Goal: Task Accomplishment & Management: Manage account settings

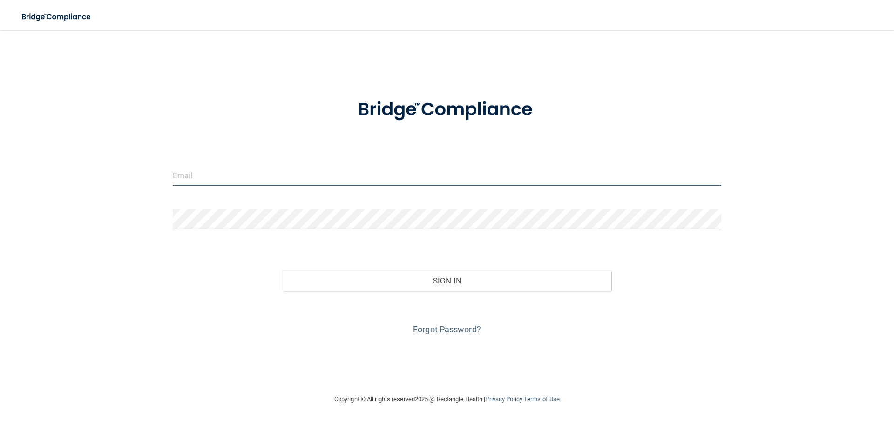
click at [212, 178] on input "email" at bounding box center [447, 175] width 549 height 21
type input "[PERSON_NAME][EMAIL_ADDRESS][DOMAIN_NAME]"
click at [283, 271] on button "Sign In" at bounding box center [447, 281] width 329 height 20
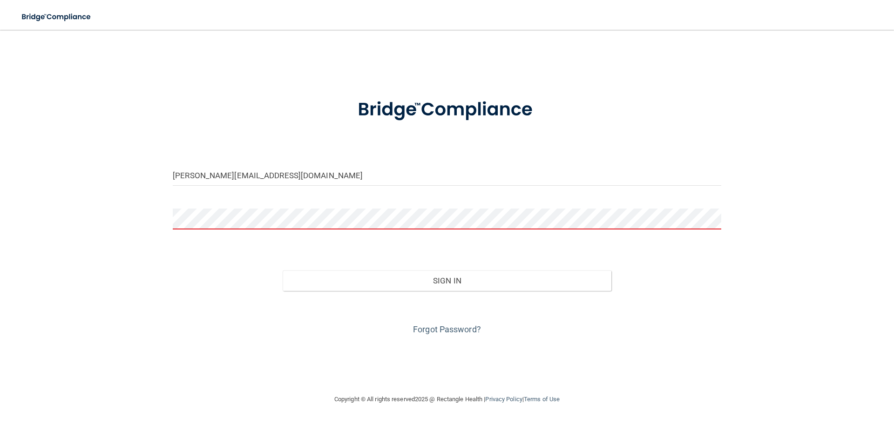
click at [283, 271] on button "Sign In" at bounding box center [447, 281] width 329 height 20
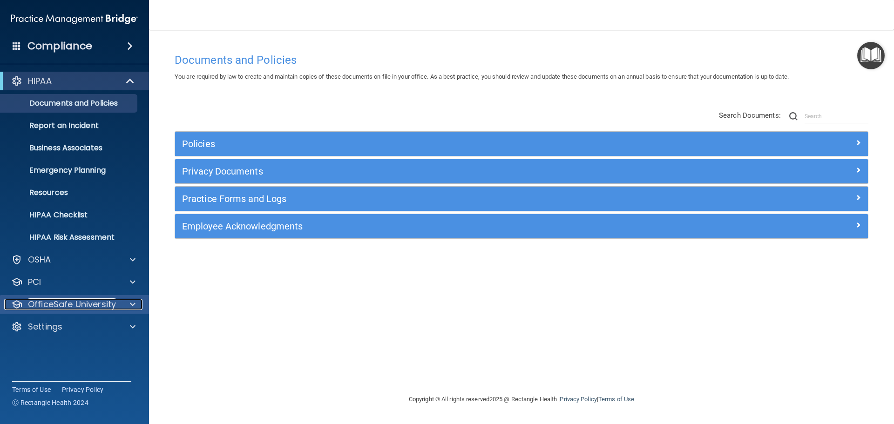
click at [52, 307] on p "OfficeSafe University" at bounding box center [72, 304] width 88 height 11
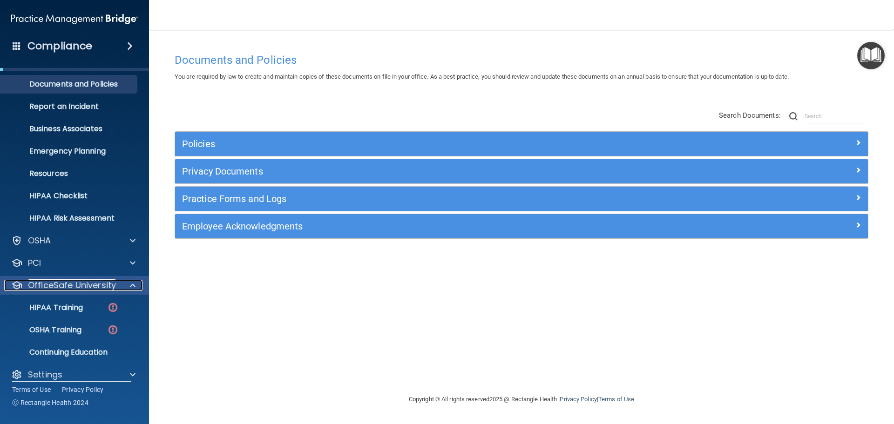
scroll to position [29, 0]
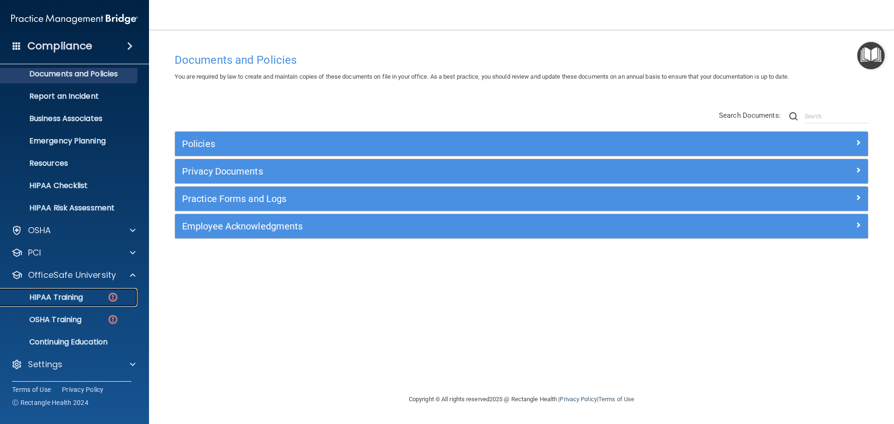
click at [55, 298] on p "HIPAA Training" at bounding box center [44, 297] width 77 height 9
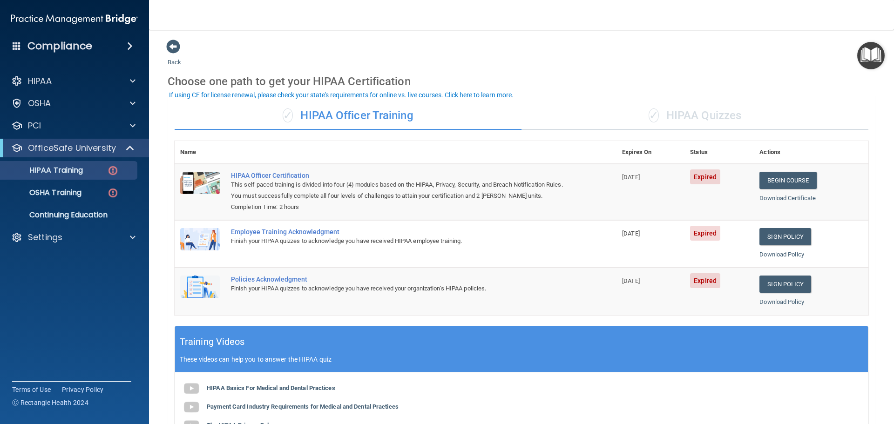
click at [692, 118] on div "✓ HIPAA Quizzes" at bounding box center [695, 116] width 347 height 28
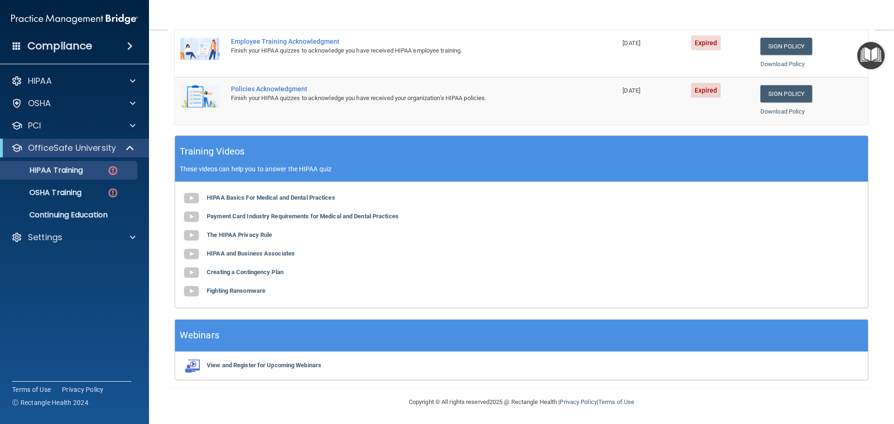
scroll to position [277, 0]
click at [238, 197] on b "HIPAA Basics For Medical and Dental Practices" at bounding box center [271, 197] width 129 height 7
click at [110, 144] on p "OfficeSafe University" at bounding box center [72, 148] width 88 height 11
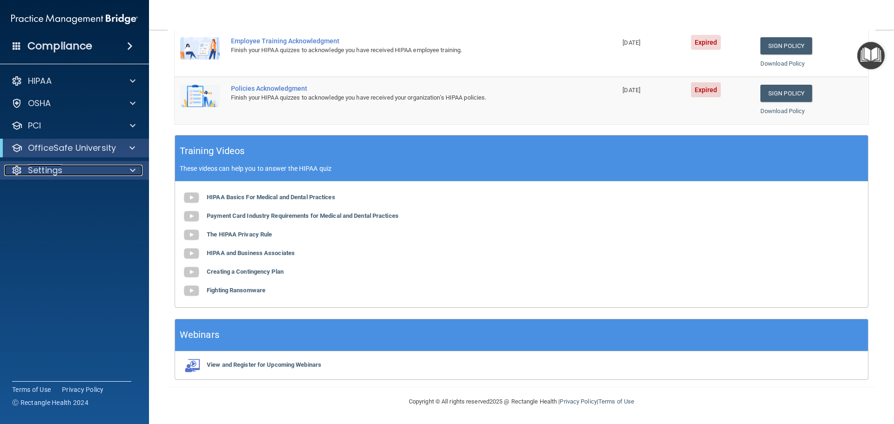
click at [96, 170] on div "Settings" at bounding box center [61, 170] width 115 height 11
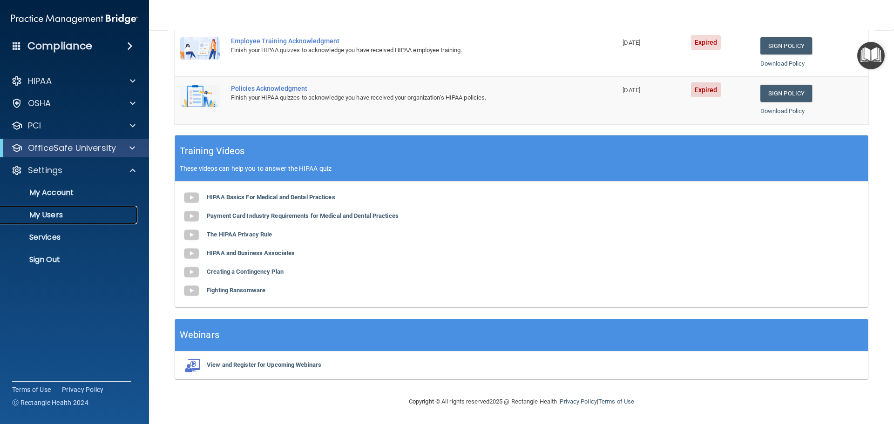
click at [61, 210] on p "My Users" at bounding box center [69, 214] width 127 height 9
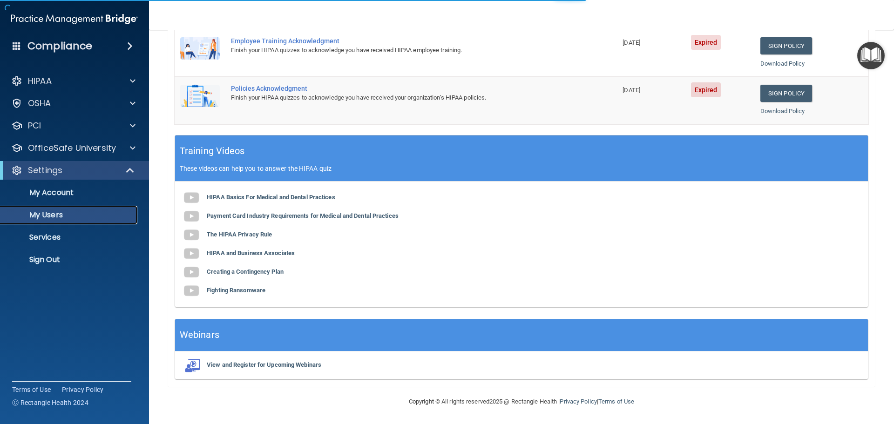
scroll to position [346, 0]
select select "20"
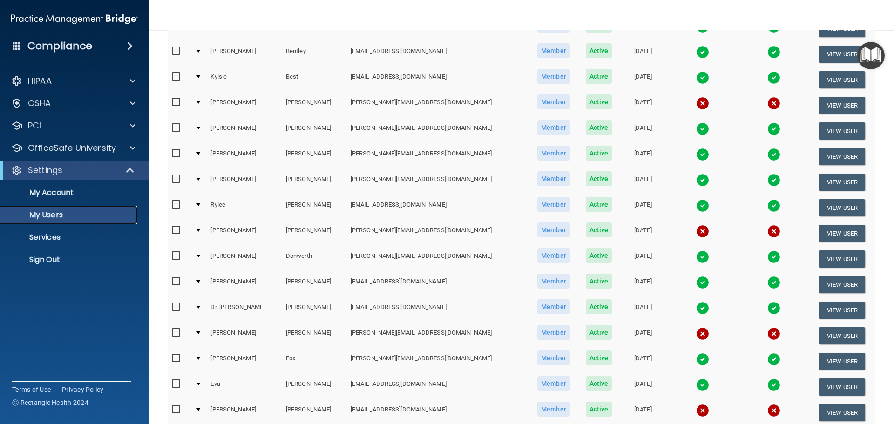
scroll to position [0, 0]
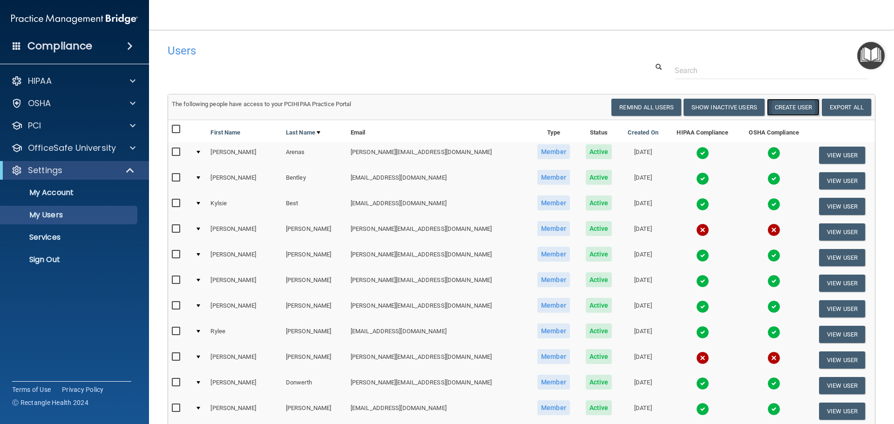
click at [802, 103] on button "Create User" at bounding box center [793, 107] width 53 height 17
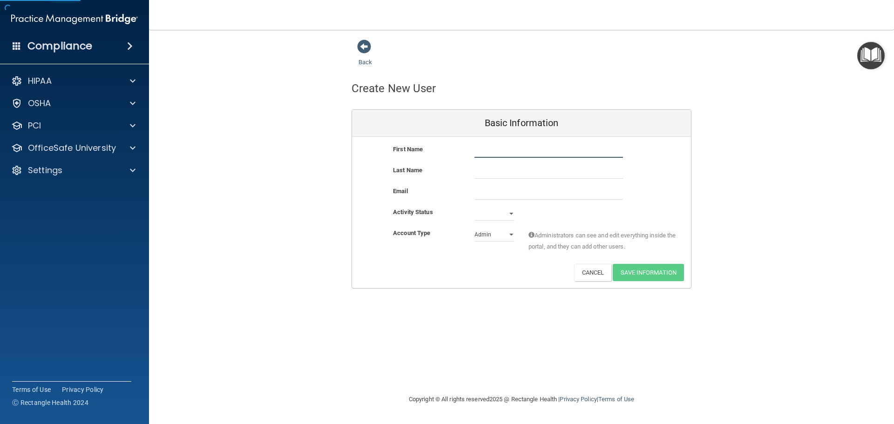
click at [482, 149] on input "text" at bounding box center [549, 151] width 149 height 14
type input "[GEOGRAPHIC_DATA]"
type input "[PERSON_NAME]"
click at [483, 197] on input "email" at bounding box center [549, 193] width 149 height 14
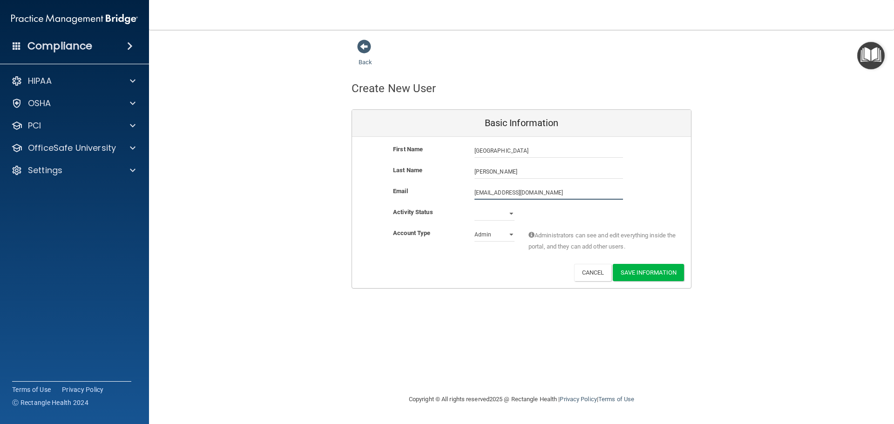
type input "[EMAIL_ADDRESS][DOMAIN_NAME]"
click at [500, 214] on select "Active Inactive" at bounding box center [495, 216] width 40 height 14
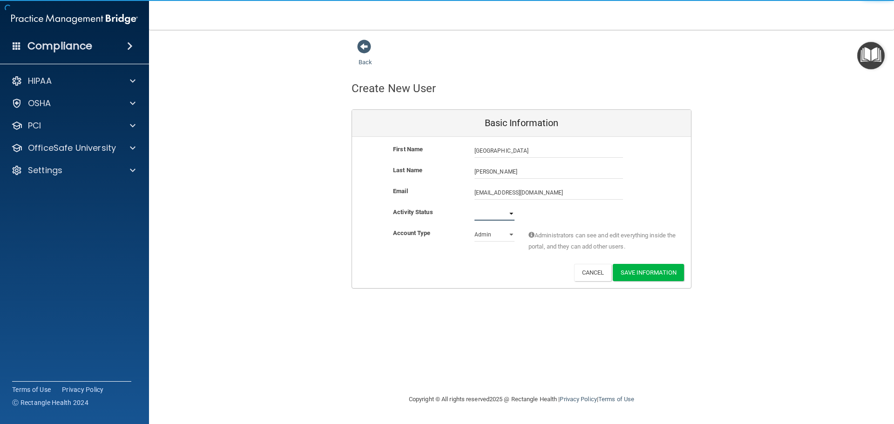
select select "active"
click at [475, 207] on select "Active Inactive" at bounding box center [495, 214] width 40 height 14
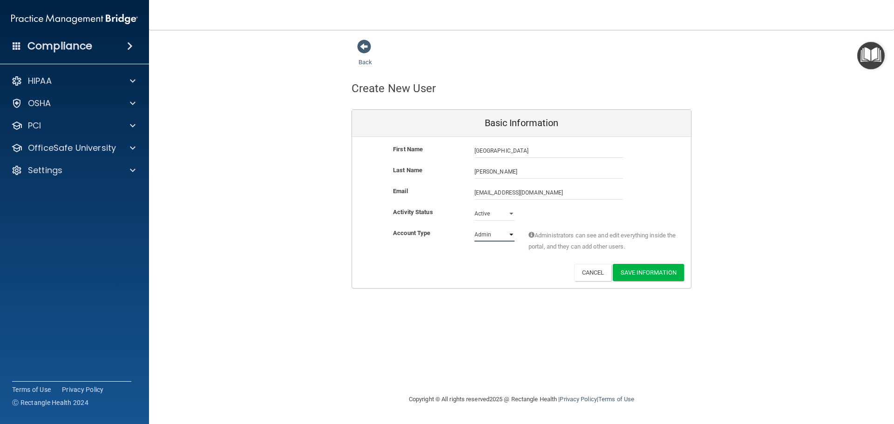
click at [492, 235] on select "Admin Member" at bounding box center [495, 235] width 40 height 14
select select "practice_member"
click at [475, 228] on select "Admin Member" at bounding box center [495, 235] width 40 height 14
click at [674, 275] on button "Save Information" at bounding box center [648, 272] width 71 height 17
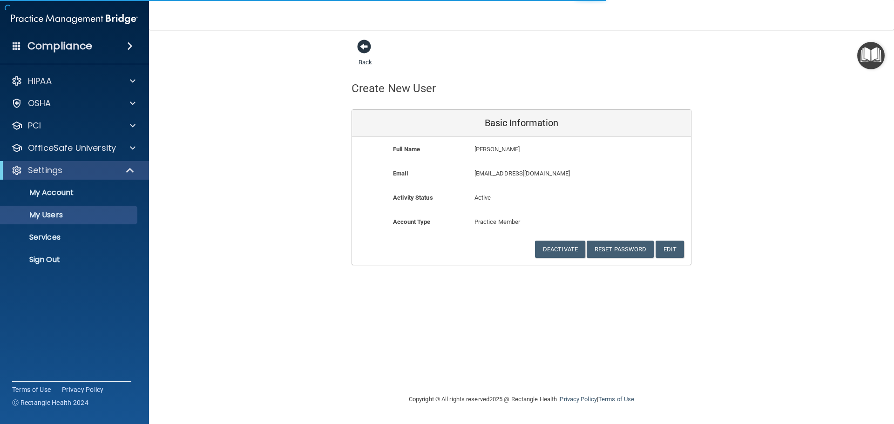
select select "20"
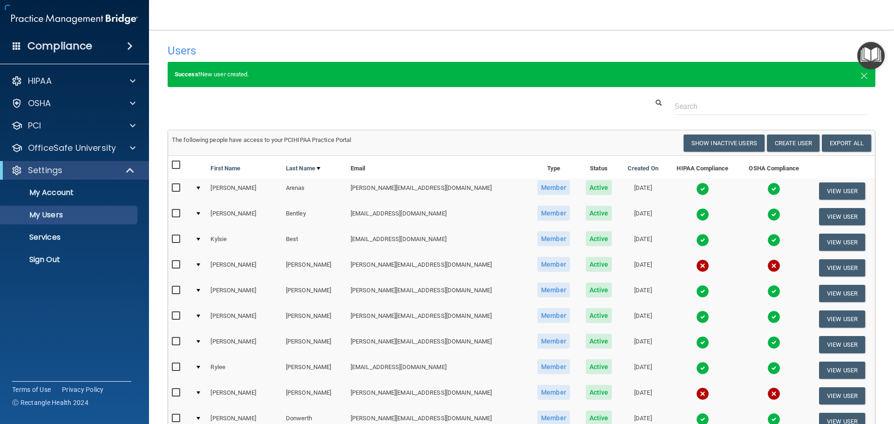
click at [370, 45] on h4 "Users" at bounding box center [371, 51] width 407 height 12
click at [775, 149] on button "Create User" at bounding box center [793, 143] width 53 height 17
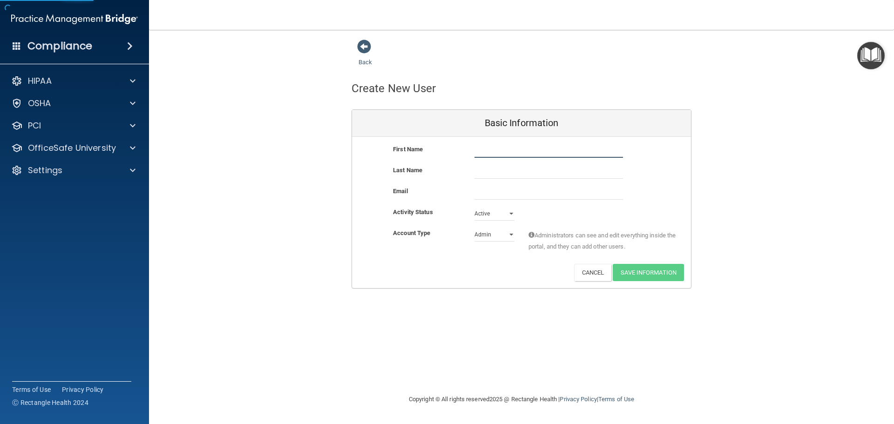
click at [478, 152] on input "text" at bounding box center [549, 151] width 149 height 14
type input "Raesh"
type input "[PERSON_NAME]"
click at [481, 195] on input "email" at bounding box center [549, 193] width 149 height 14
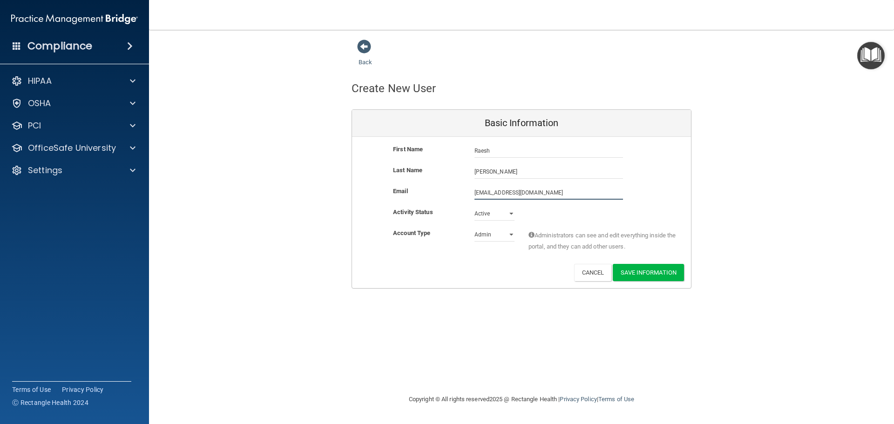
type input "[EMAIL_ADDRESS][DOMAIN_NAME]"
click at [488, 234] on select "Admin Member" at bounding box center [495, 235] width 40 height 14
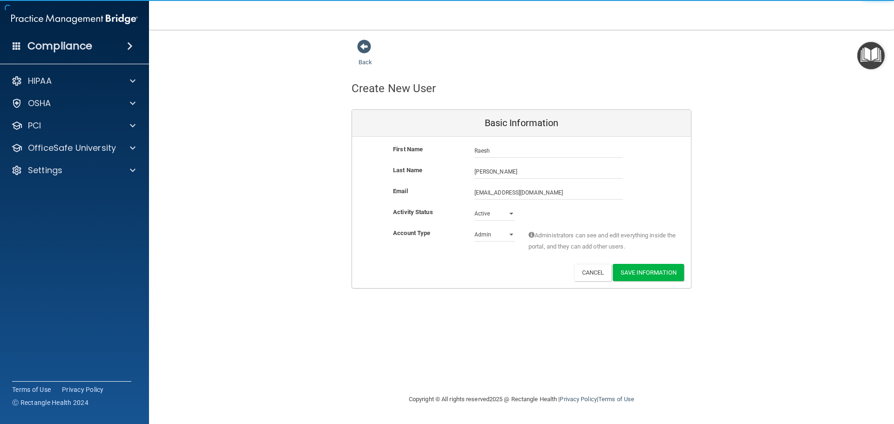
click at [482, 265] on div "Deactivate Reset Password Edit Cancel Save Information" at bounding box center [521, 272] width 339 height 17
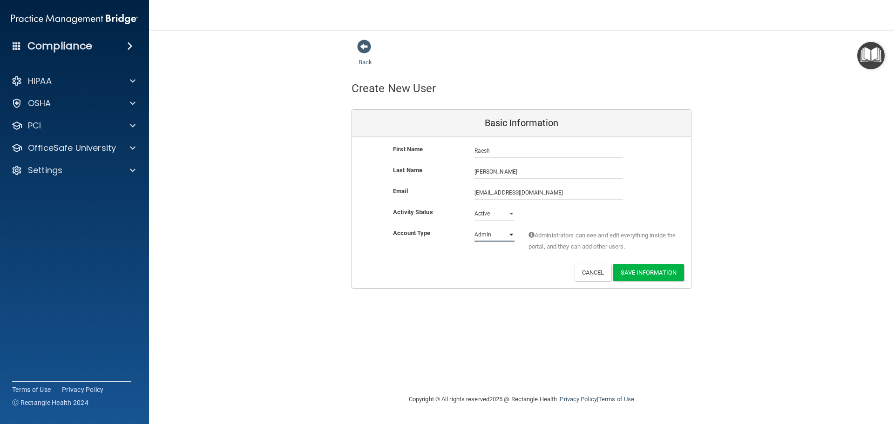
click at [482, 237] on select "Admin Member" at bounding box center [495, 235] width 40 height 14
select select "practice_member"
click at [475, 228] on select "Admin Member" at bounding box center [495, 235] width 40 height 14
click at [645, 274] on button "Save Information" at bounding box center [648, 272] width 71 height 17
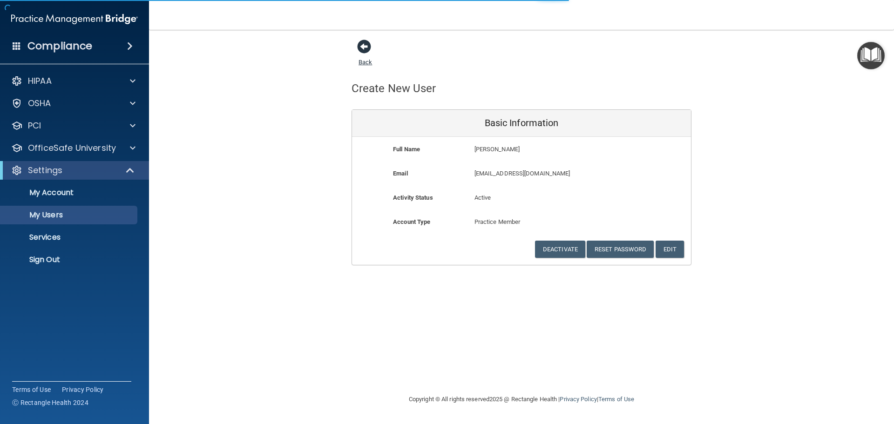
select select "20"
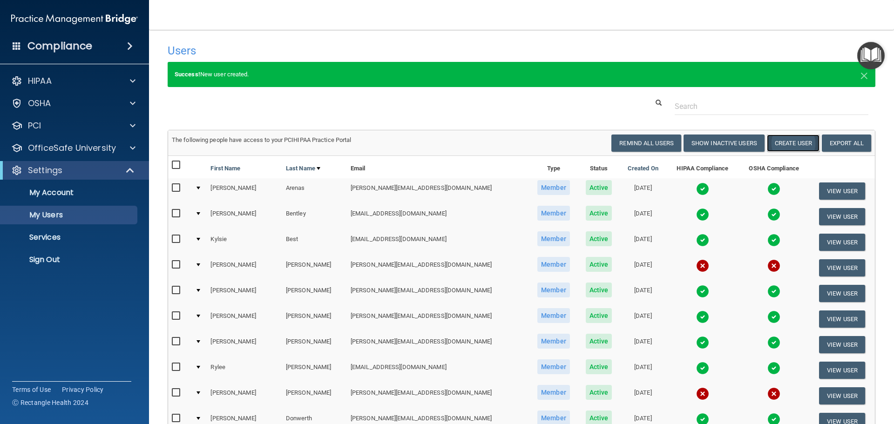
click at [794, 146] on button "Create User" at bounding box center [793, 143] width 53 height 17
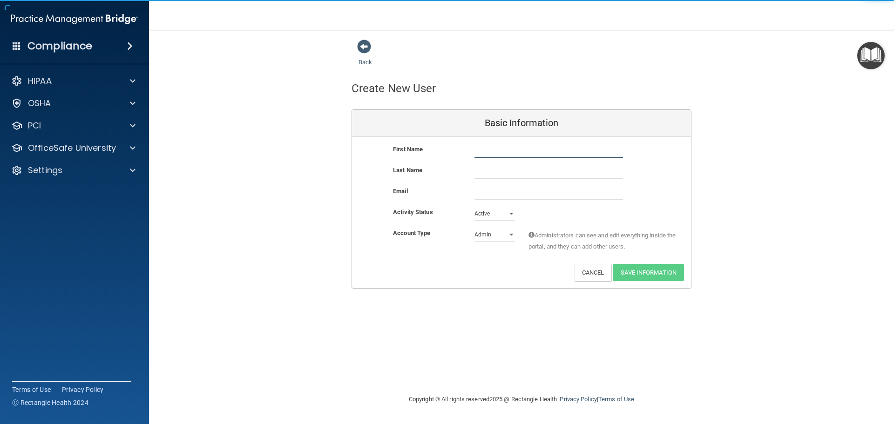
click at [480, 149] on input "text" at bounding box center [549, 151] width 149 height 14
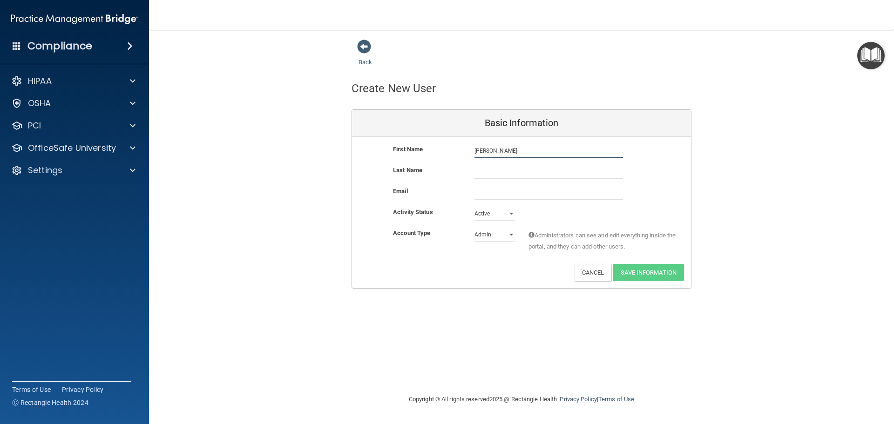
type input "[PERSON_NAME]"
click at [485, 166] on input "text" at bounding box center [549, 172] width 149 height 14
type input "[PERSON_NAME]"
click at [492, 196] on input "email" at bounding box center [549, 193] width 149 height 14
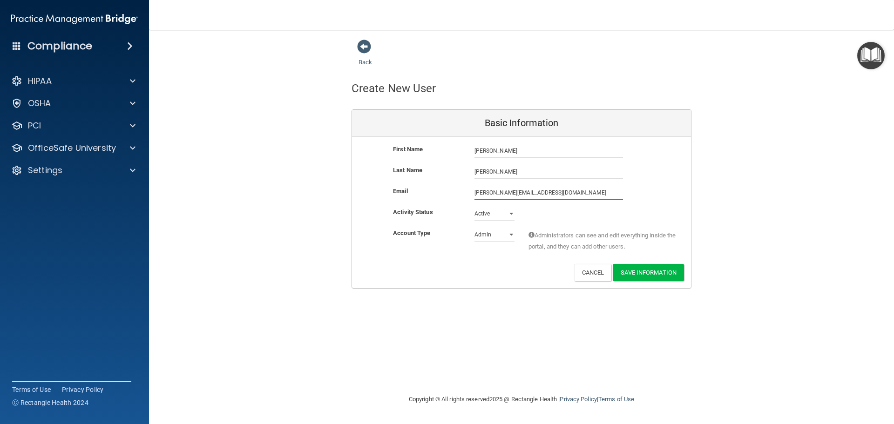
type input "[PERSON_NAME][EMAIL_ADDRESS][DOMAIN_NAME]"
click at [487, 236] on select "Admin Member" at bounding box center [495, 237] width 40 height 14
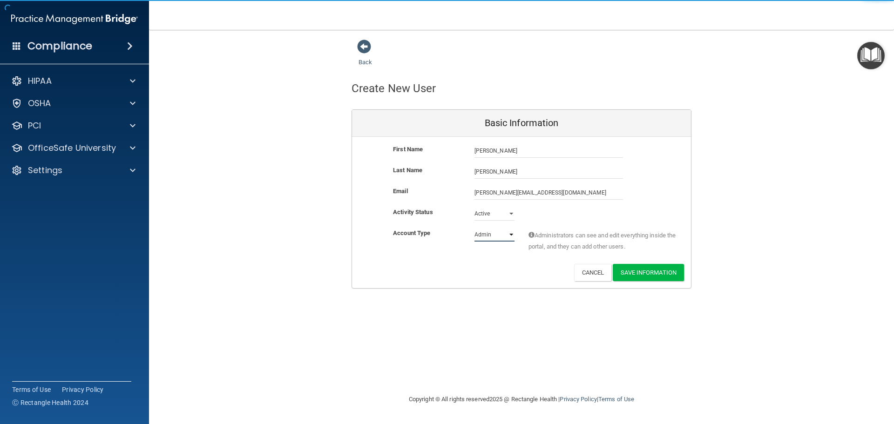
select select "practice_member"
click at [475, 228] on select "Admin Member" at bounding box center [495, 235] width 40 height 14
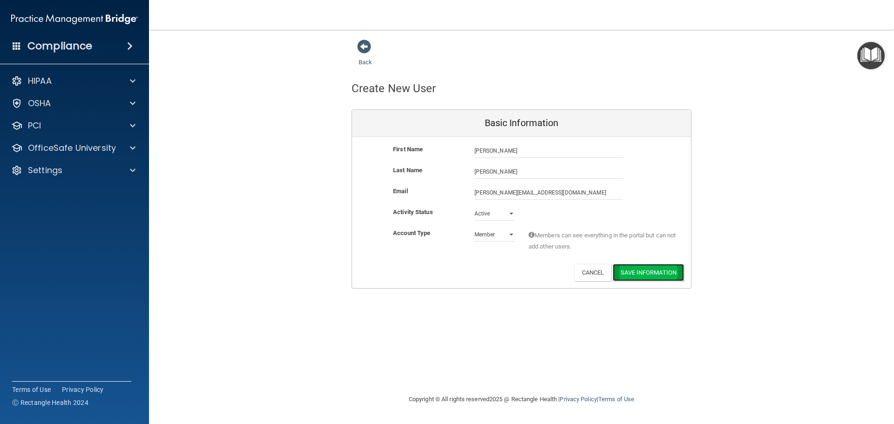
click at [631, 270] on button "Save Information" at bounding box center [648, 272] width 71 height 17
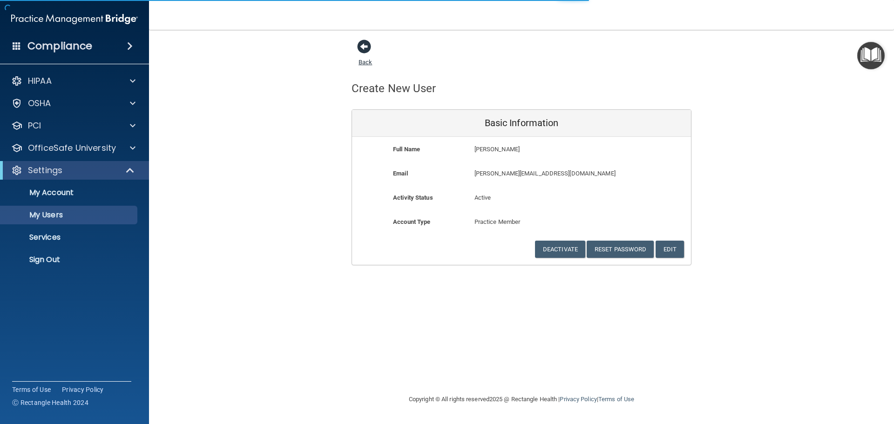
select select "20"
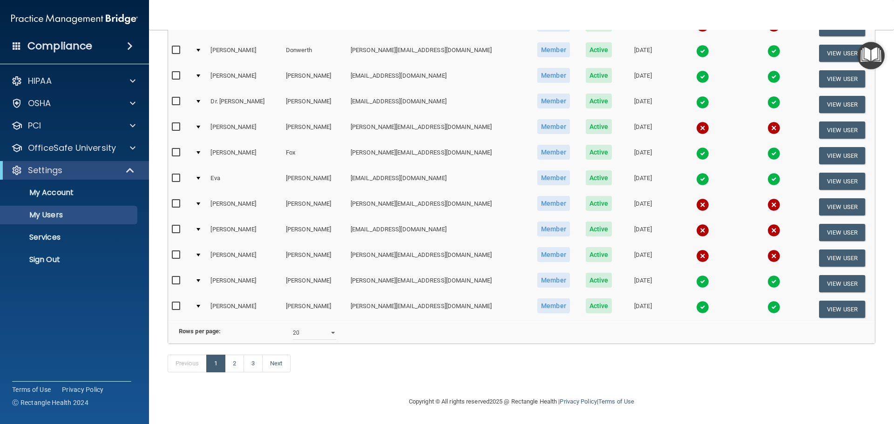
scroll to position [382, 0]
click at [176, 200] on input "checkbox" at bounding box center [177, 203] width 11 height 7
checkbox input "true"
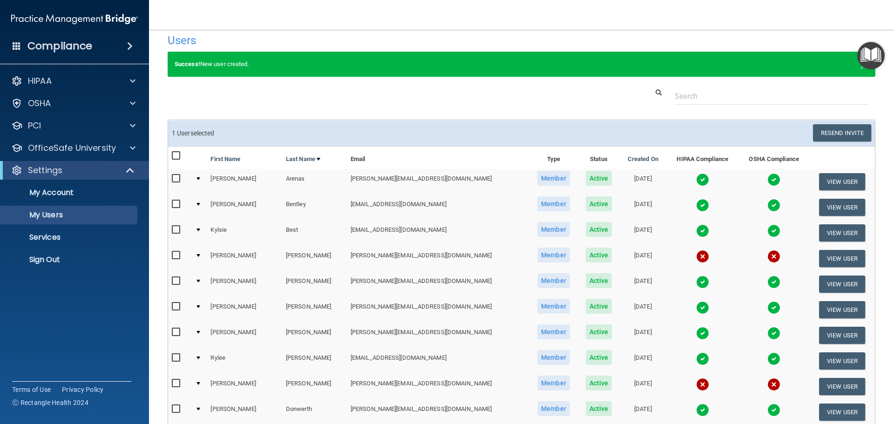
scroll to position [0, 0]
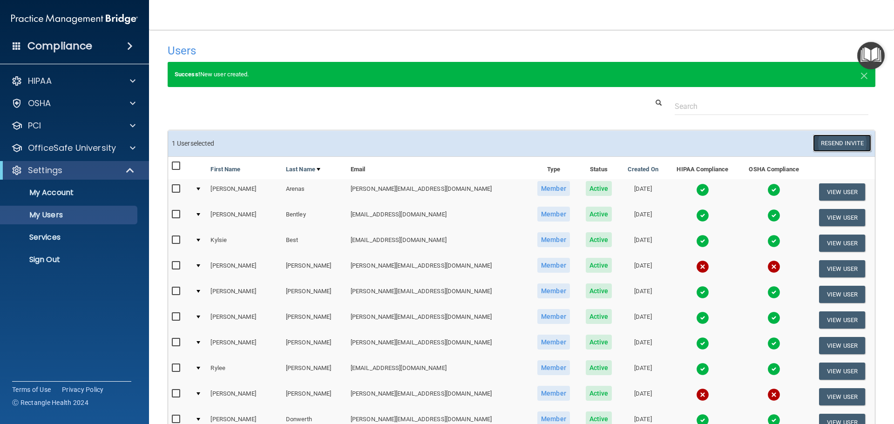
click at [853, 142] on button "Resend Invite" at bounding box center [842, 143] width 58 height 17
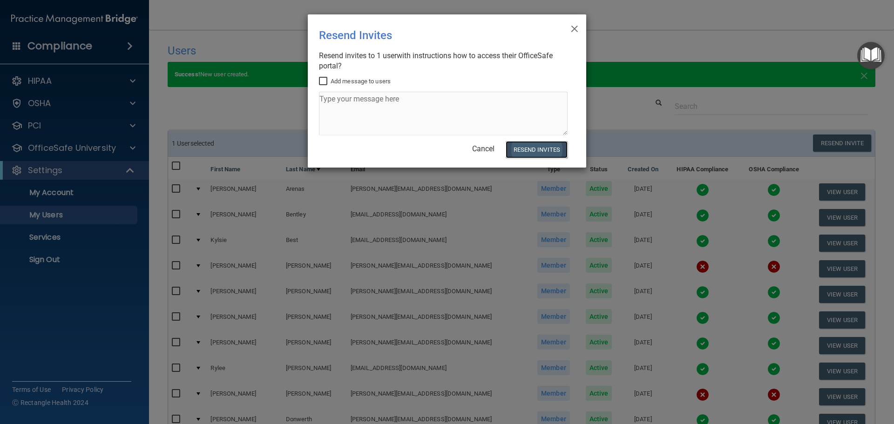
click at [545, 149] on button "Resend Invites" at bounding box center [537, 149] width 62 height 17
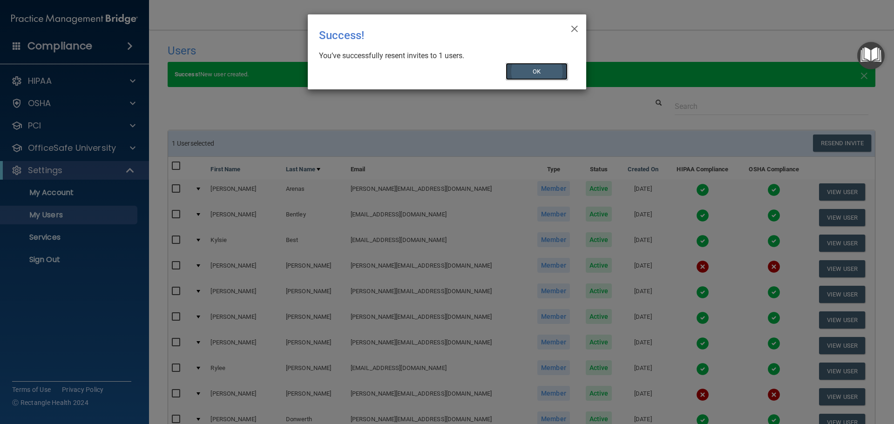
click at [531, 77] on button "OK" at bounding box center [537, 71] width 62 height 17
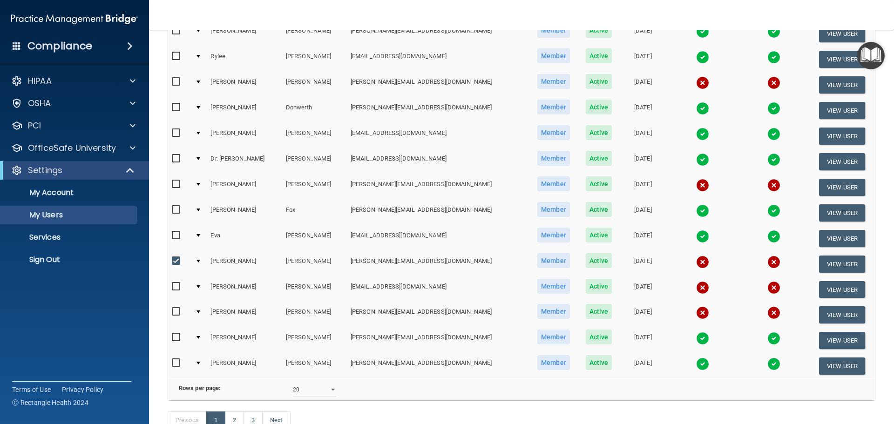
scroll to position [383, 0]
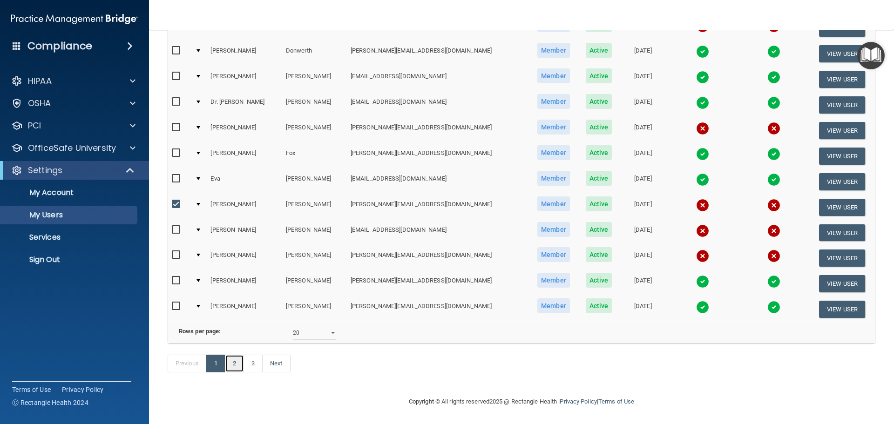
click at [232, 361] on link "2" at bounding box center [234, 364] width 19 height 18
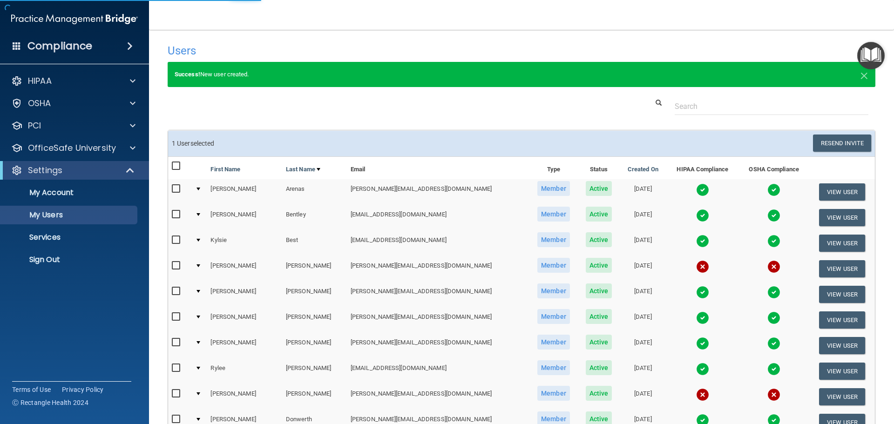
select select "20"
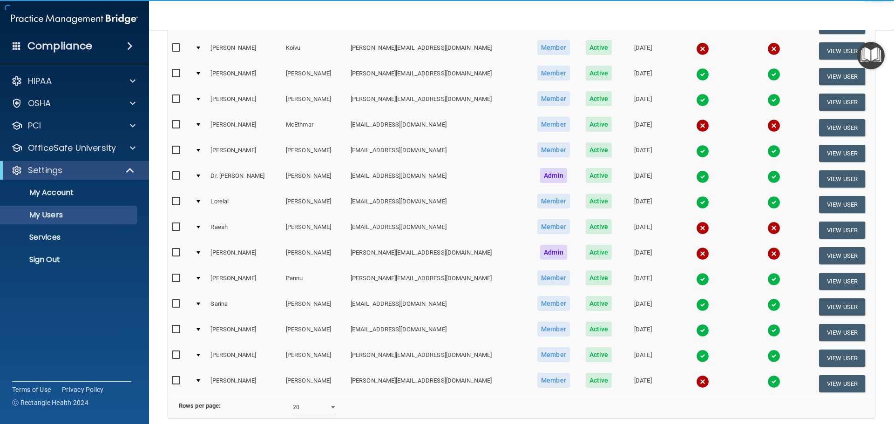
scroll to position [279, 0]
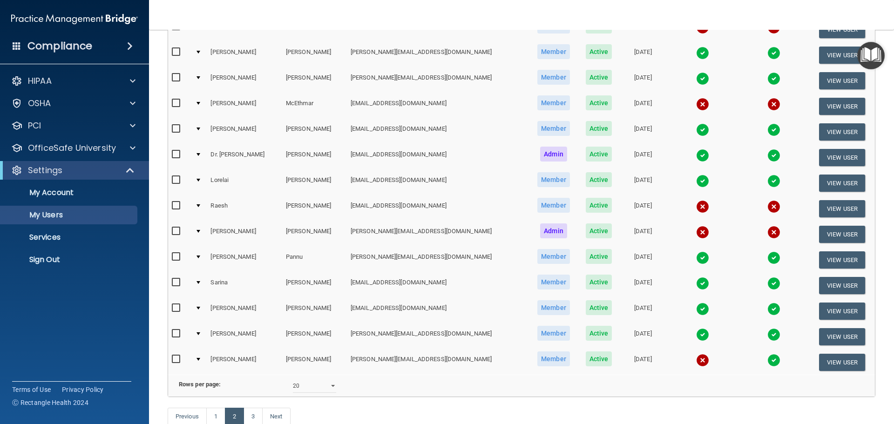
click at [176, 205] on input "checkbox" at bounding box center [177, 205] width 11 height 7
checkbox input "true"
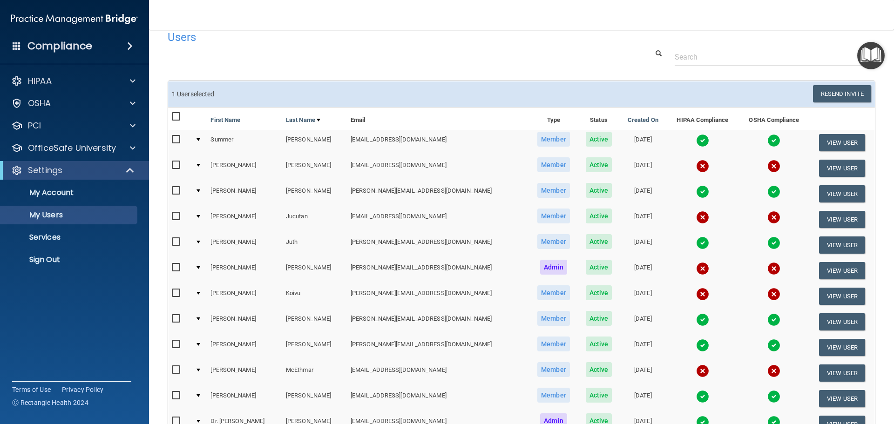
scroll to position [0, 0]
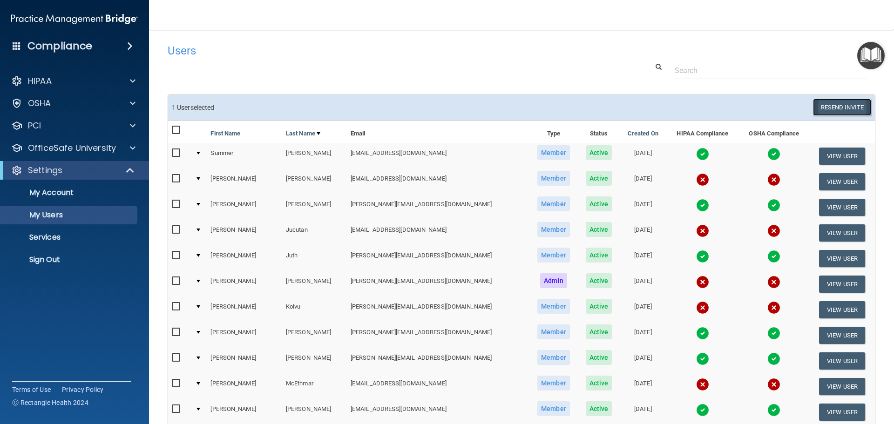
click at [816, 109] on button "Resend Invite" at bounding box center [842, 107] width 58 height 17
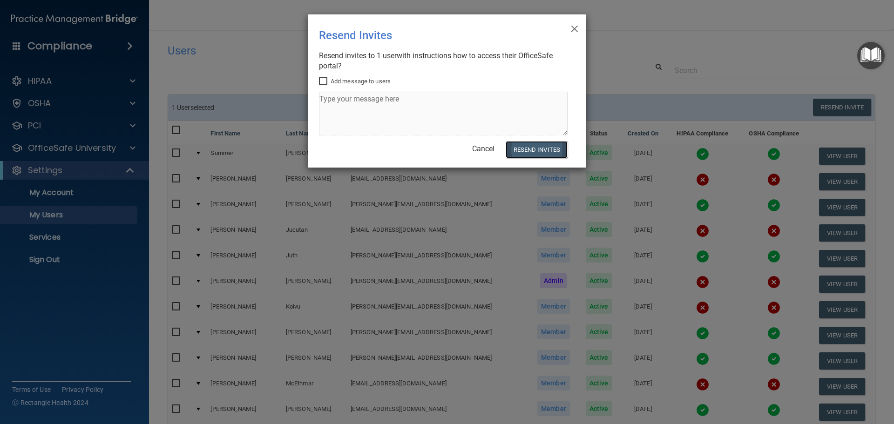
click at [537, 148] on button "Resend Invites" at bounding box center [537, 149] width 62 height 17
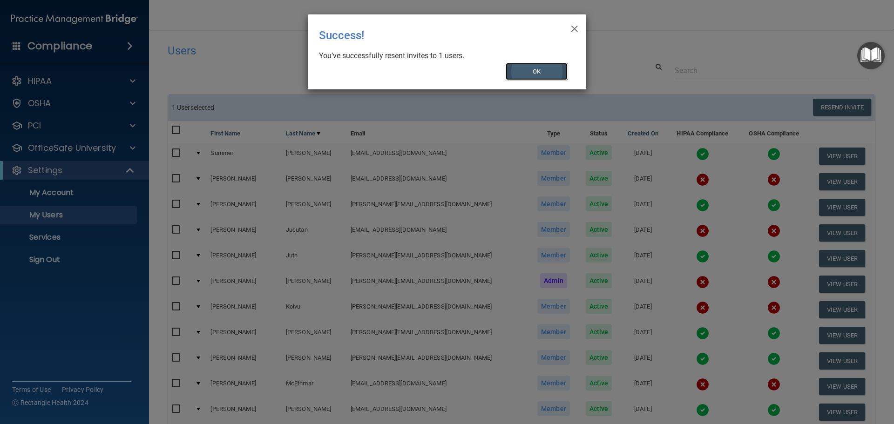
click at [540, 72] on button "OK" at bounding box center [537, 71] width 62 height 17
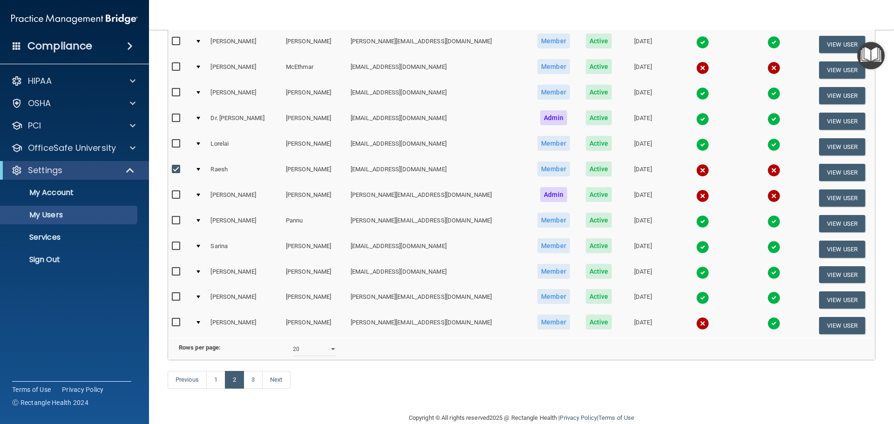
scroll to position [347, 0]
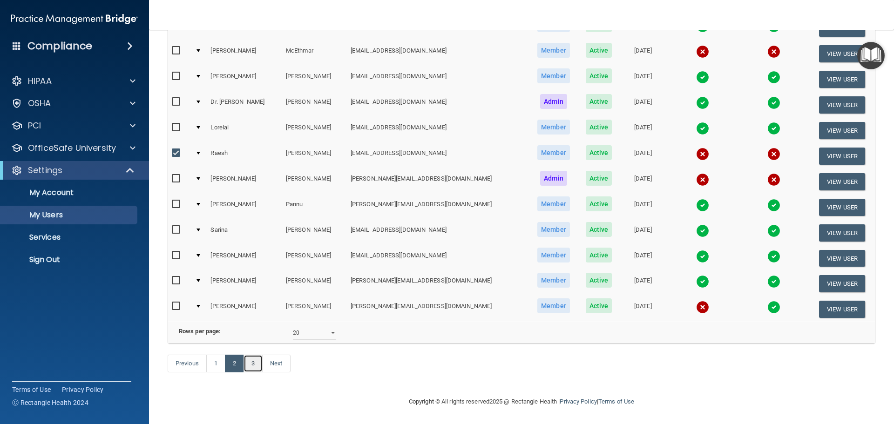
click at [253, 363] on link "3" at bounding box center [253, 364] width 19 height 18
select select "20"
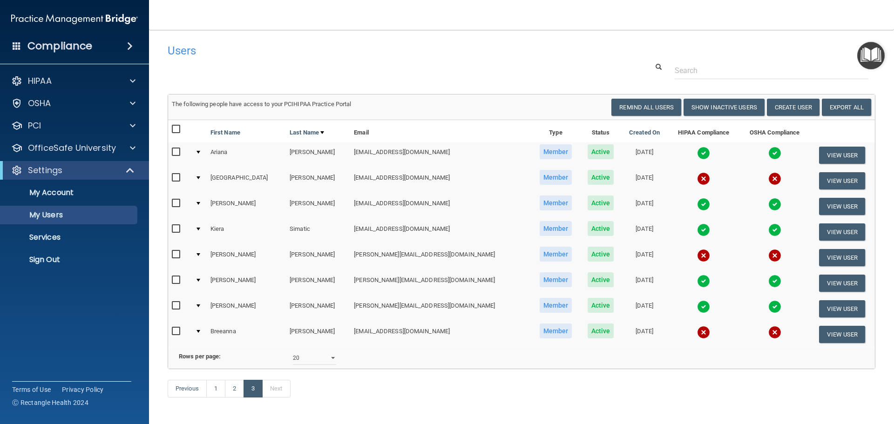
click at [175, 179] on input "checkbox" at bounding box center [177, 177] width 11 height 7
checkbox input "true"
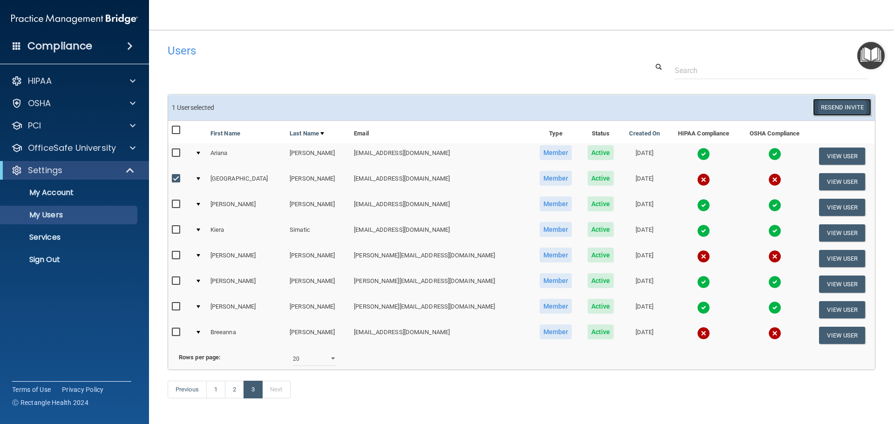
click at [843, 110] on button "Resend Invite" at bounding box center [842, 107] width 58 height 17
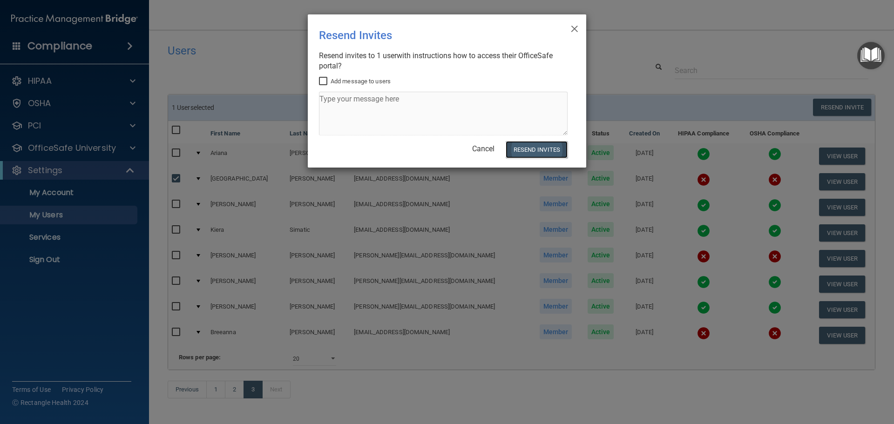
click at [537, 151] on button "Resend Invites" at bounding box center [537, 149] width 62 height 17
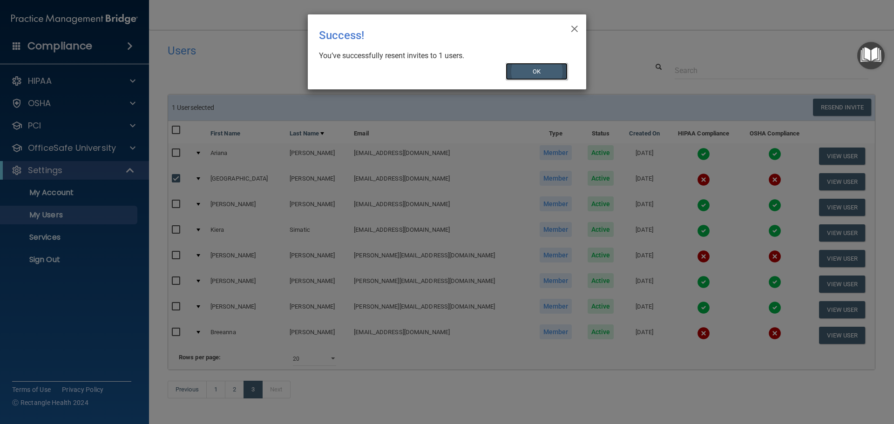
click at [550, 70] on button "OK" at bounding box center [537, 71] width 62 height 17
